Goal: Task Accomplishment & Management: Use online tool/utility

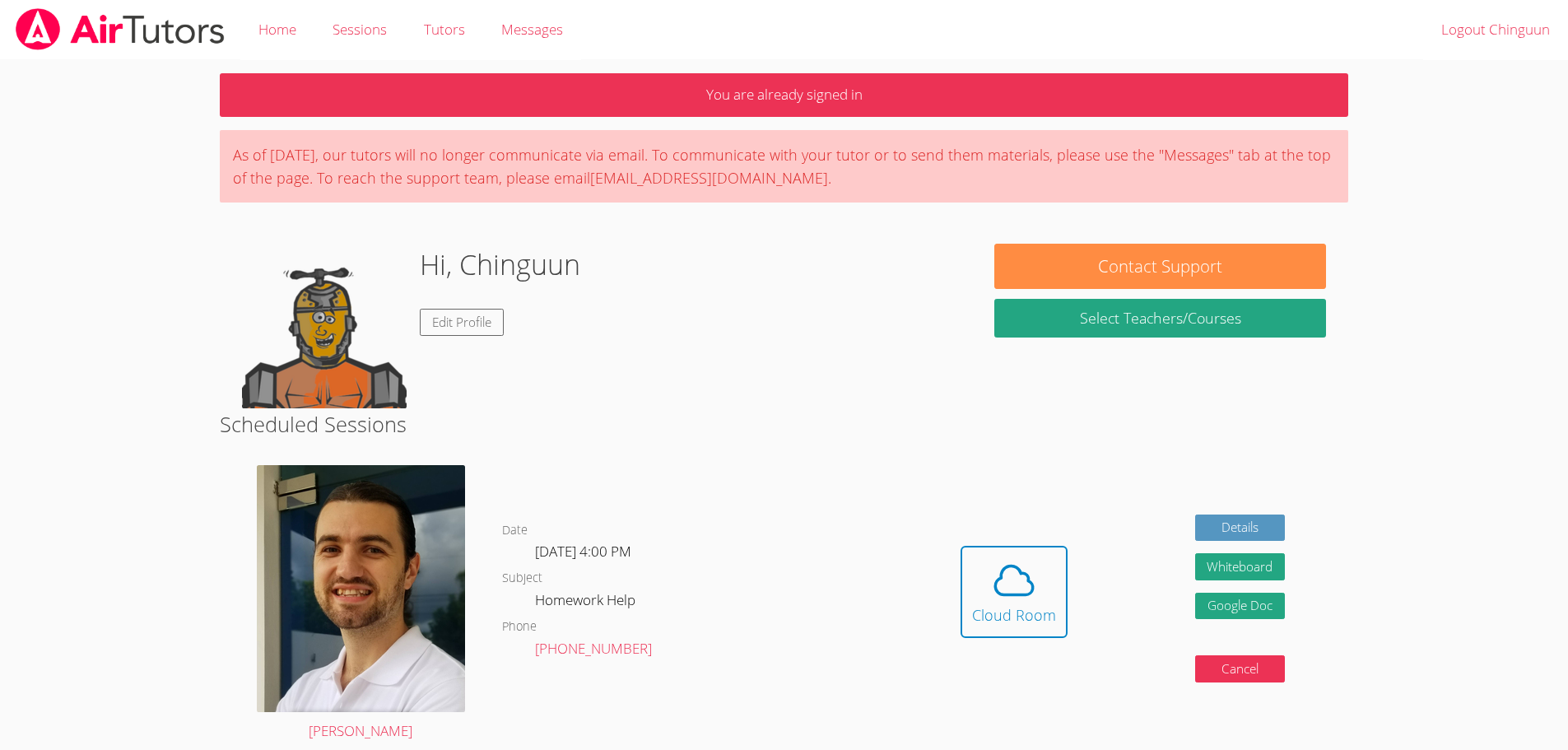
click at [964, 496] on div "Hidden Cloud Room Details Whiteboard Hidden Google Doc Cancel" at bounding box center [1123, 605] width 452 height 303
click at [995, 574] on icon at bounding box center [1014, 580] width 46 height 46
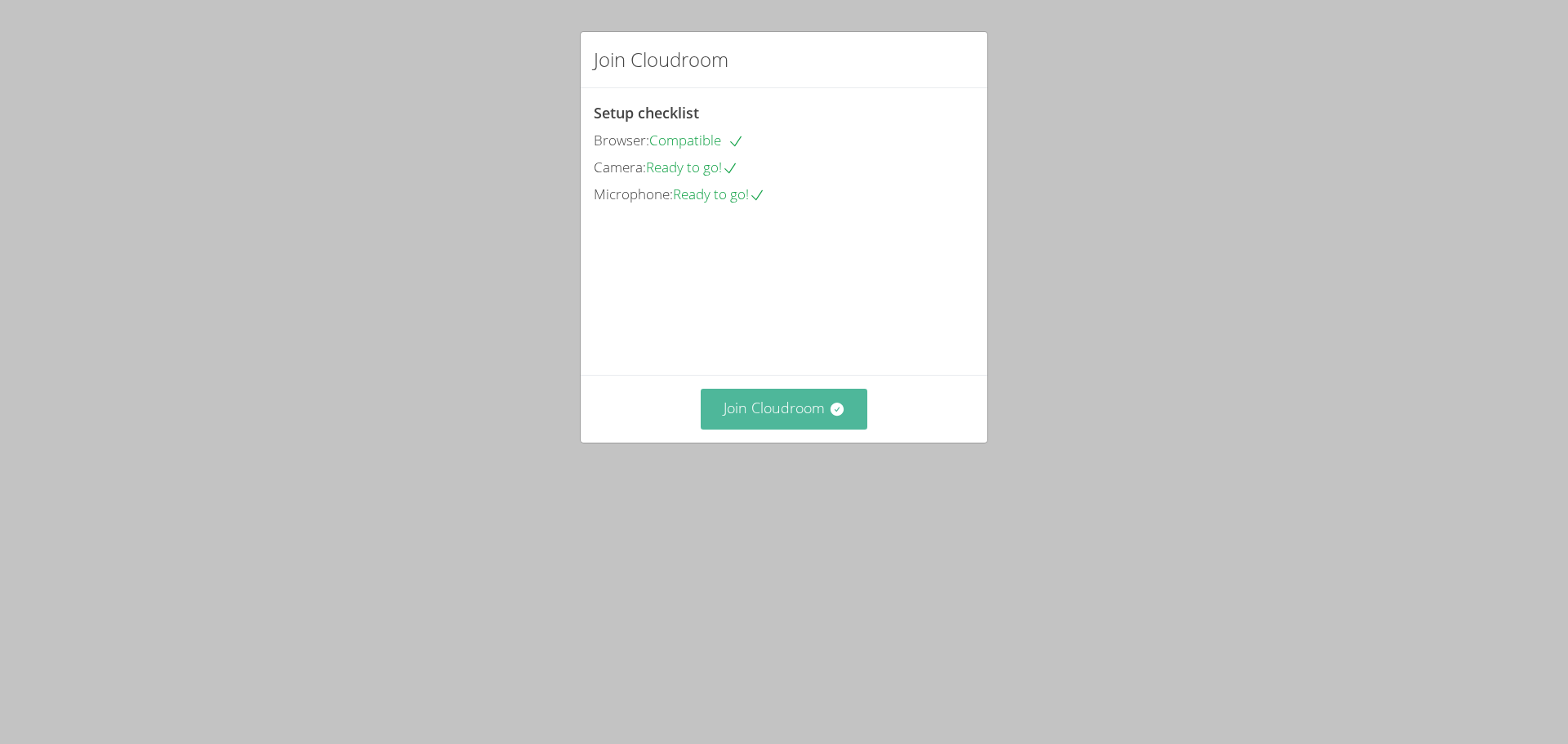
click at [785, 429] on button "Join Cloudroom" at bounding box center [784, 408] width 168 height 40
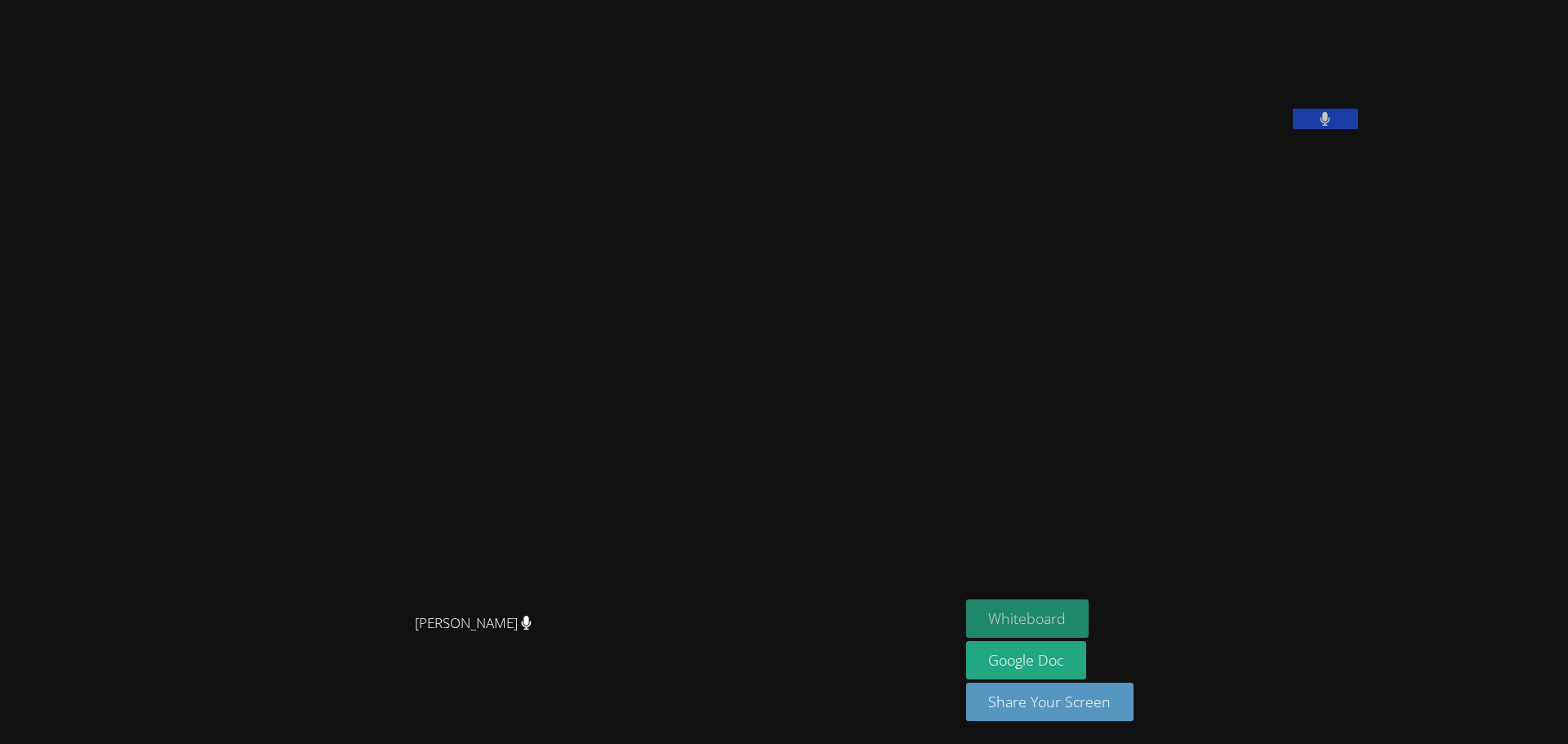
click at [1089, 612] on button "Whiteboard" at bounding box center [1028, 619] width 124 height 39
click at [1101, 710] on button "Share Your Screen" at bounding box center [1051, 702] width 168 height 39
